Goal: Information Seeking & Learning: Check status

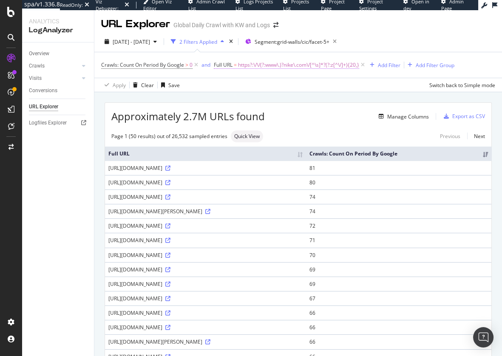
click at [325, 66] on span "https?:\/\/(?:www\.)?nike\.com\/[^\s]*?(?:z[^\/]+){20,}" at bounding box center [298, 65] width 121 height 12
drag, startPoint x: 142, startPoint y: 98, endPoint x: 137, endPoint y: 98, distance: 5.1
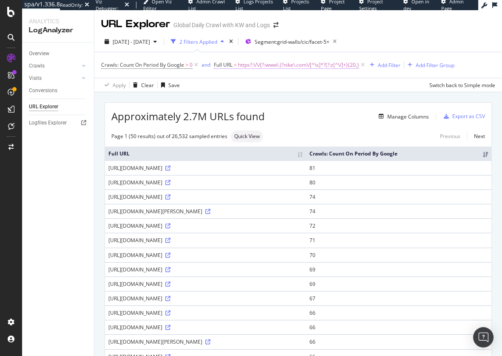
click at [290, 66] on span "https?:\/\/(?:www\.)?nike\.com\/[^\s]*?(?:z[^\/]+){20,}" at bounding box center [298, 65] width 121 height 12
drag, startPoint x: 269, startPoint y: 101, endPoint x: 322, endPoint y: 103, distance: 52.3
click at [326, 103] on body "spa/v1.336.8 ReadOnly: Viz Debugger: Open Viz Editor Admin Crawl List Logs Proj…" at bounding box center [251, 178] width 502 height 356
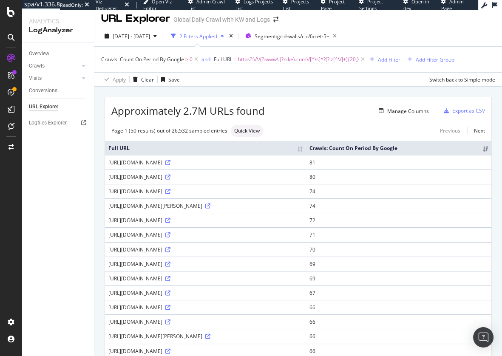
scroll to position [0, 0]
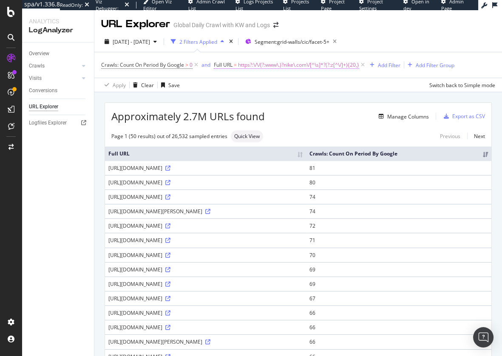
click at [332, 66] on span "https?:\/\/(?:www\.)?nike\.com\/[^\s]*?(?:z[^\/]+){20,}" at bounding box center [298, 65] width 121 height 12
drag, startPoint x: 287, startPoint y: 98, endPoint x: 318, endPoint y: 98, distance: 31.0
click at [324, 97] on body "spa/v1.336.8 ReadOnly: Viz Debugger: Open Viz Editor Admin Crawl List Logs Proj…" at bounding box center [251, 178] width 502 height 356
click at [291, 100] on input "https?:\/\/(?:www\.)?nike\.com\/[^\s]*?(?:z[^\/]+){20,}" at bounding box center [262, 100] width 80 height 14
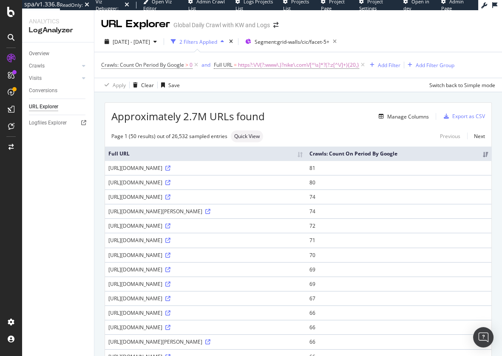
click at [340, 68] on span "https?:\/\/(?:www\.)?nike\.com\/[^\s]*?(?:z[^\/]+){20,}" at bounding box center [298, 65] width 121 height 12
click at [273, 100] on input "https?:\/\/(?:www\.)?nike\.com\/[^\s]*?(?:z[^\/]+){20,}" at bounding box center [262, 100] width 80 height 14
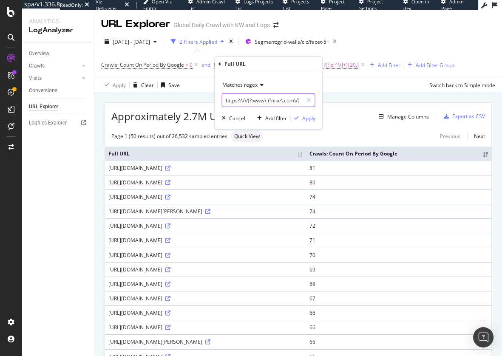
click at [273, 100] on input "https?:\/\/(?:www\.)?nike\.com\/[^\s]*?(?:z[^\/]+){20,}" at bounding box center [262, 100] width 80 height 14
click at [365, 63] on icon at bounding box center [362, 65] width 7 height 8
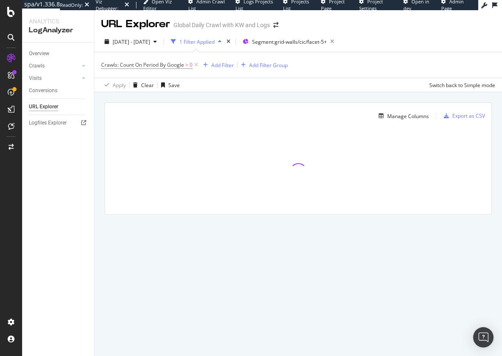
click at [263, 96] on div "Manage Columns Export as CSV Full URL Crawls: Count On Period By Google" at bounding box center [297, 168] width 407 height 152
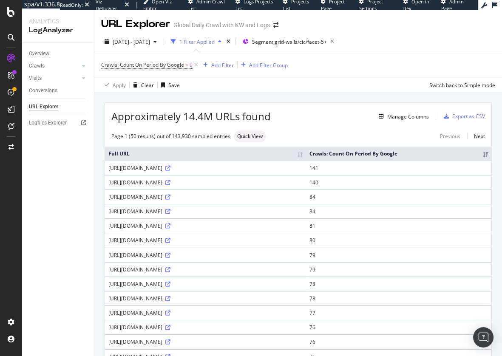
click at [76, 252] on div "Overview Crawls Daily Distribution Segments Distribution HTTP Codes Resources V…" at bounding box center [58, 199] width 72 height 314
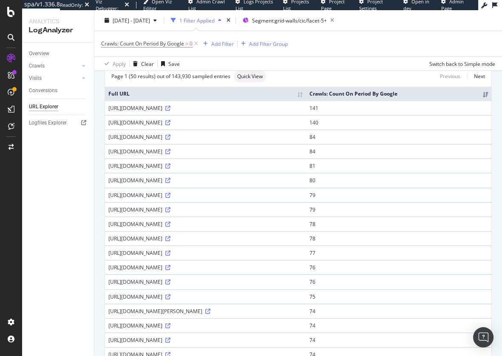
scroll to position [60, 0]
drag, startPoint x: 264, startPoint y: 195, endPoint x: 279, endPoint y: 202, distance: 16.7
click at [279, 169] on div "[URL][DOMAIN_NAME]" at bounding box center [205, 165] width 194 height 7
click at [272, 184] on div "[URL][DOMAIN_NAME]" at bounding box center [205, 179] width 194 height 7
click at [51, 250] on div "Overview Crawls Daily Distribution Segments Distribution HTTP Codes Resources V…" at bounding box center [58, 199] width 72 height 314
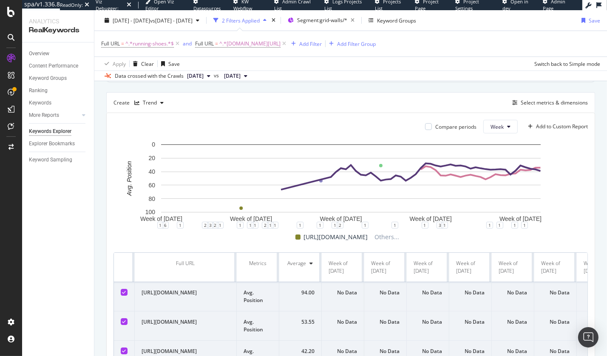
scroll to position [62, 0]
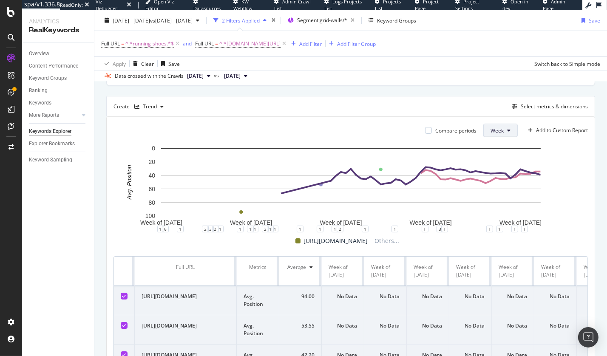
drag, startPoint x: 496, startPoint y: 128, endPoint x: 499, endPoint y: 133, distance: 5.5
click at [496, 128] on span "Week" at bounding box center [496, 130] width 13 height 7
click at [498, 176] on span "Month" at bounding box center [497, 179] width 15 height 8
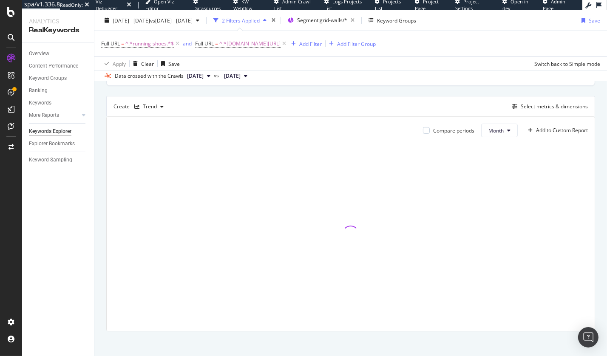
click at [423, 91] on div "Top Charts Create Trend Select metrics & dimensions Compare periods Month Add t…" at bounding box center [350, 198] width 489 height 266
click at [368, 91] on div "Top Charts Create Trend Select metrics & dimensions Compare periods Month Add t…" at bounding box center [350, 198] width 489 height 266
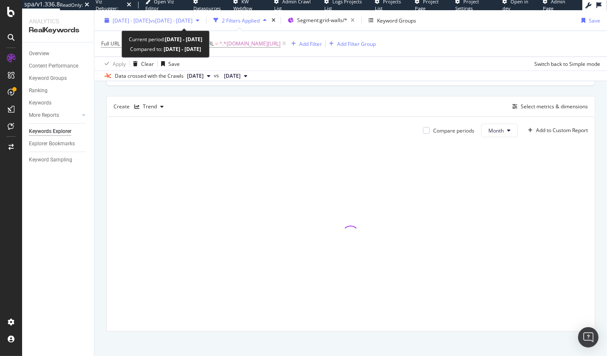
click at [150, 17] on span "2024 Jan. 1st - 2025 Aug. 18th" at bounding box center [131, 20] width 37 height 7
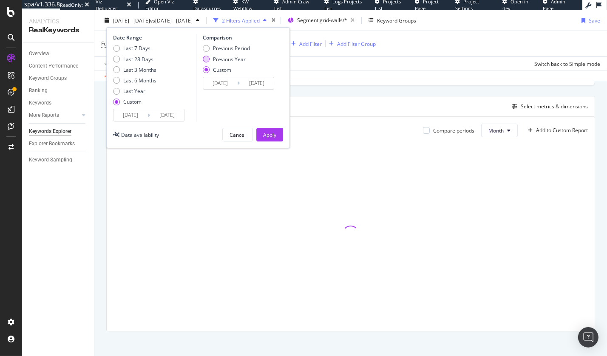
click at [227, 57] on div "Previous Year" at bounding box center [229, 58] width 33 height 7
type input "2023/01/02"
type input "2024/08/19"
click at [269, 133] on div "Apply" at bounding box center [269, 134] width 13 height 7
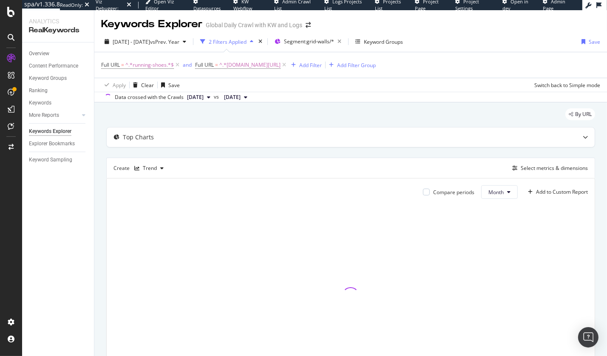
click at [248, 112] on div "By URL" at bounding box center [350, 117] width 489 height 19
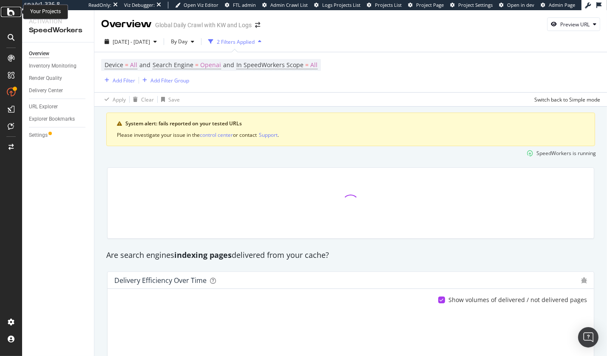
click at [8, 15] on icon at bounding box center [11, 12] width 8 height 10
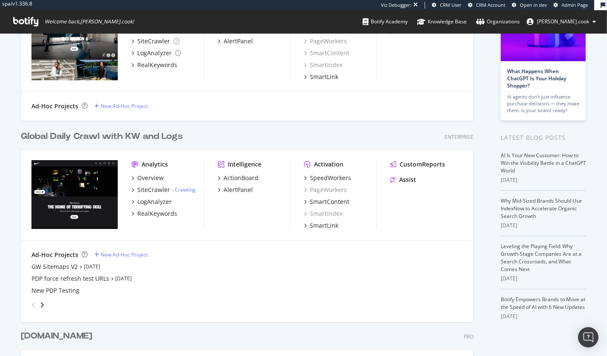
scroll to position [103, 0]
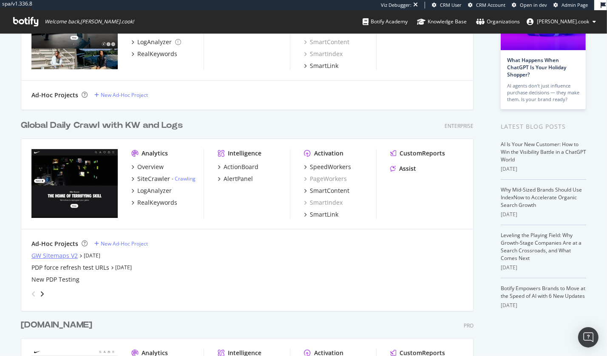
drag, startPoint x: 19, startPoint y: 253, endPoint x: 33, endPoint y: 254, distance: 13.6
click at [19, 253] on div "My Web Properties Alphabetical order Demo Web Property BigQuery Bulk Data Expor…" at bounding box center [303, 200] width 607 height 541
click at [52, 255] on div "GW Sitemaps V2" at bounding box center [54, 256] width 46 height 8
